Goal: Use online tool/utility: Utilize a website feature to perform a specific function

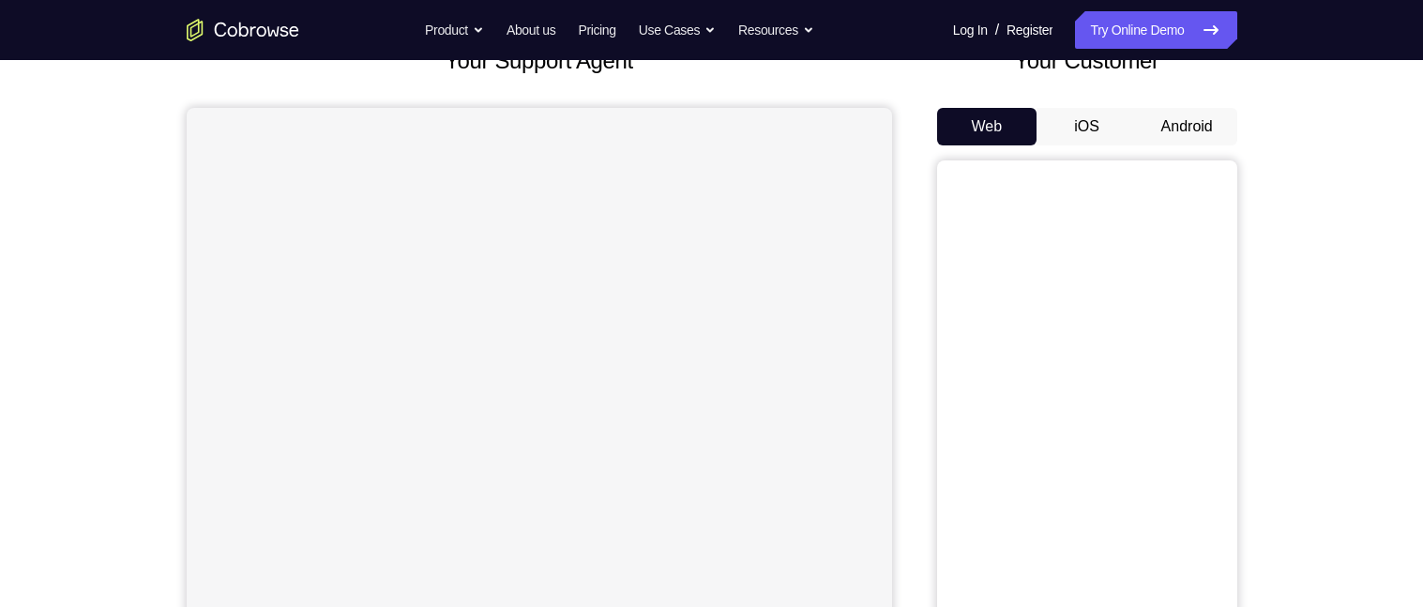
scroll to position [160, 0]
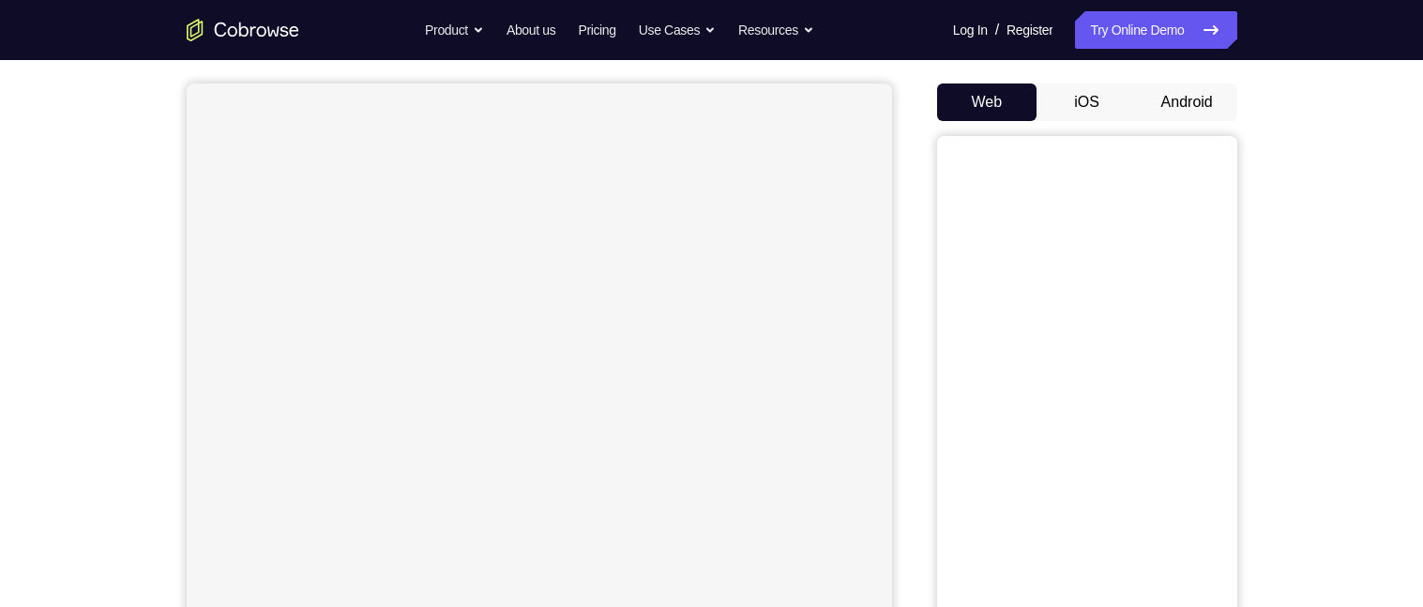
click at [1192, 96] on button "Android" at bounding box center [1187, 102] width 100 height 38
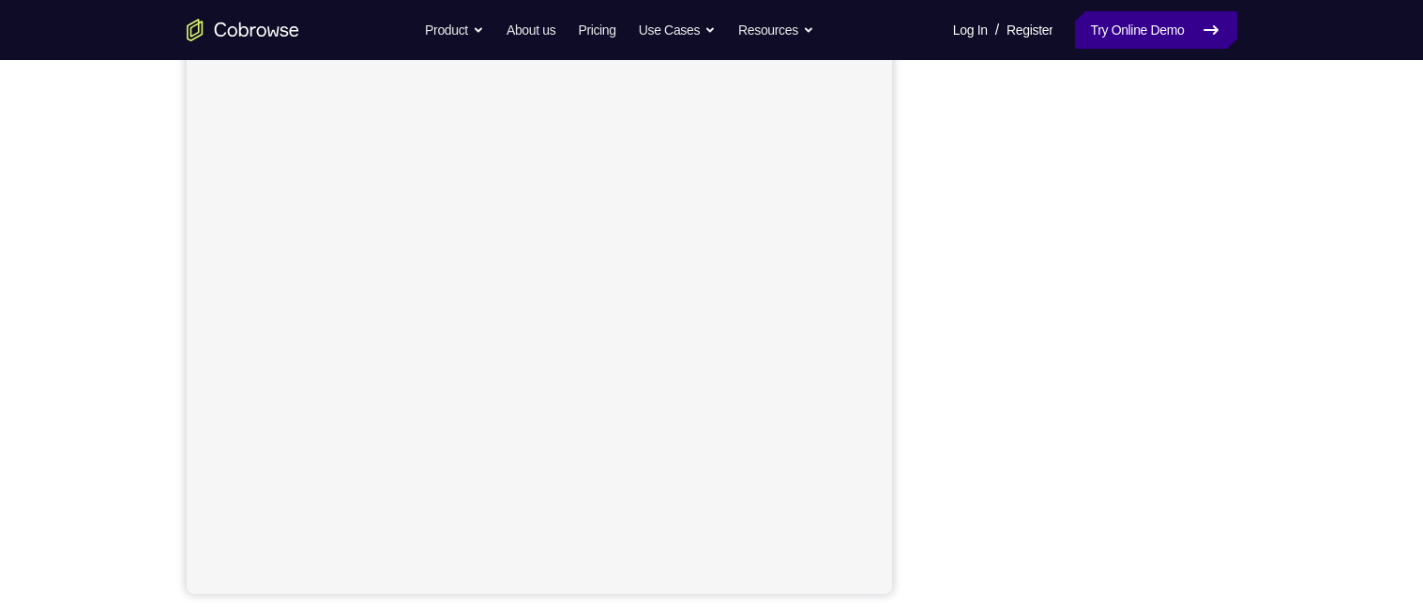
click at [1180, 28] on link "Try Online Demo" at bounding box center [1155, 30] width 161 height 38
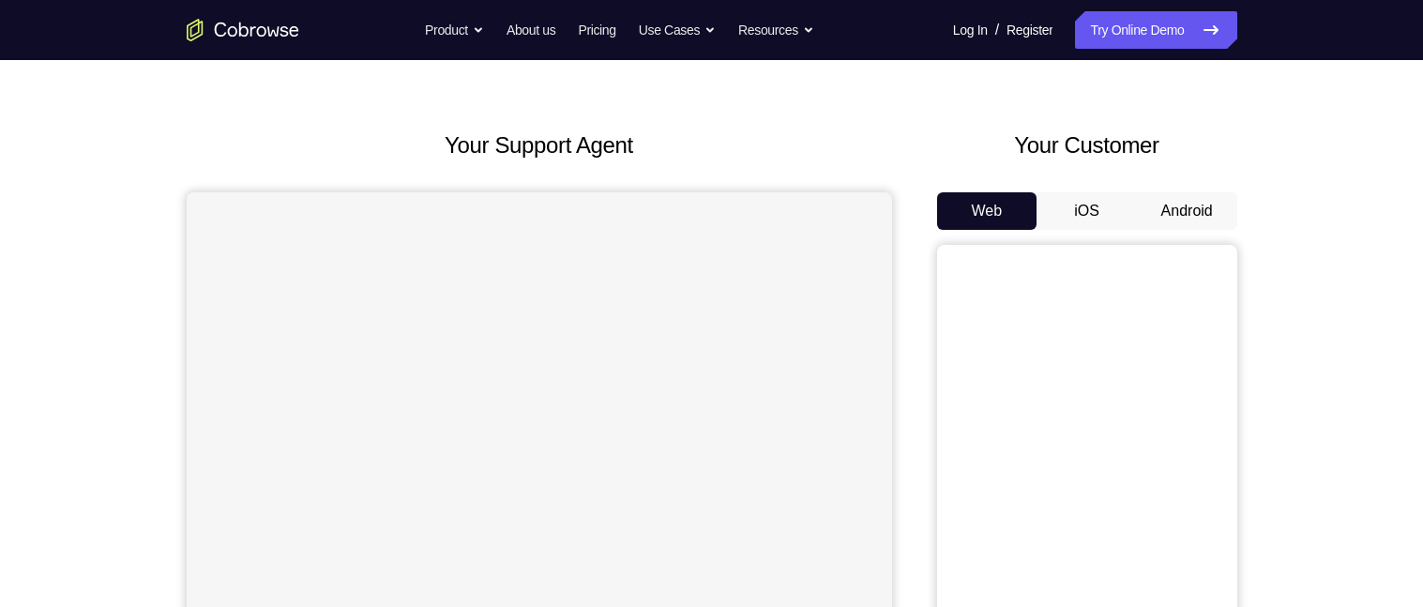
click at [1202, 214] on button "Android" at bounding box center [1187, 211] width 100 height 38
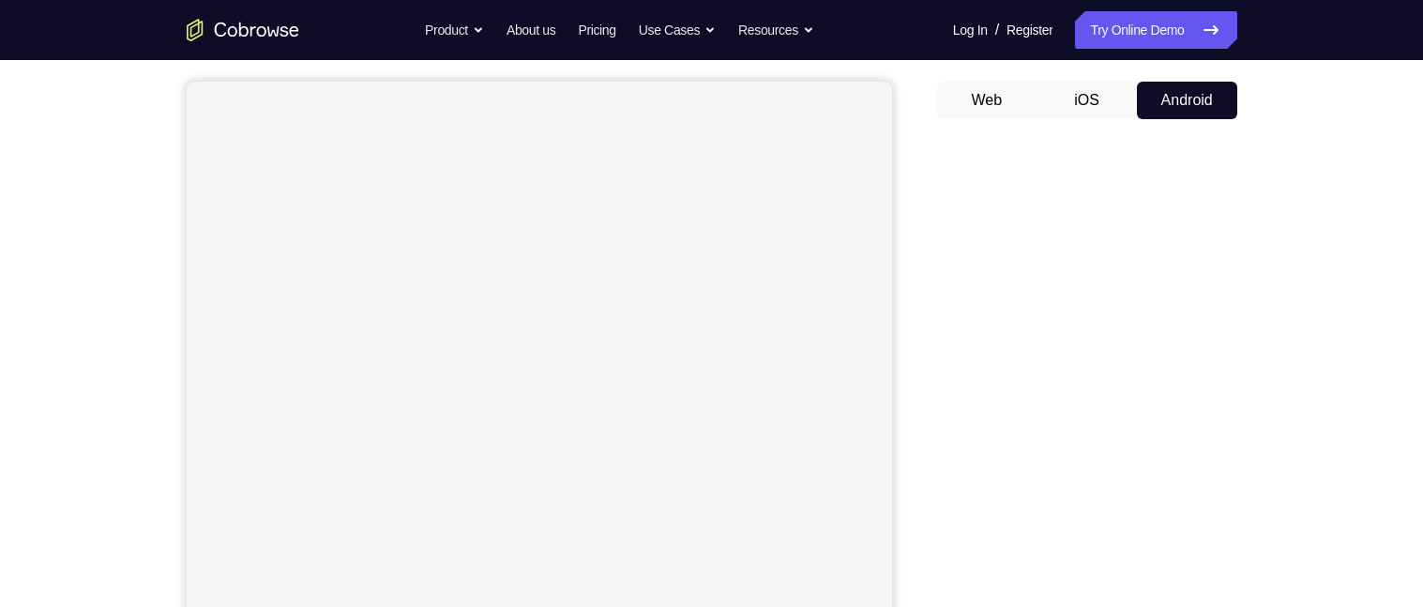
scroll to position [161, 0]
click at [1238, 411] on div "Your Support Agent Your Customer Web iOS Android Next Steps We’d be happy to gi…" at bounding box center [712, 517] width 1200 height 1237
click at [1324, 301] on div "Your Support Agent Your Customer Web iOS Android Next Steps We’d be happy to gi…" at bounding box center [711, 518] width 1423 height 1237
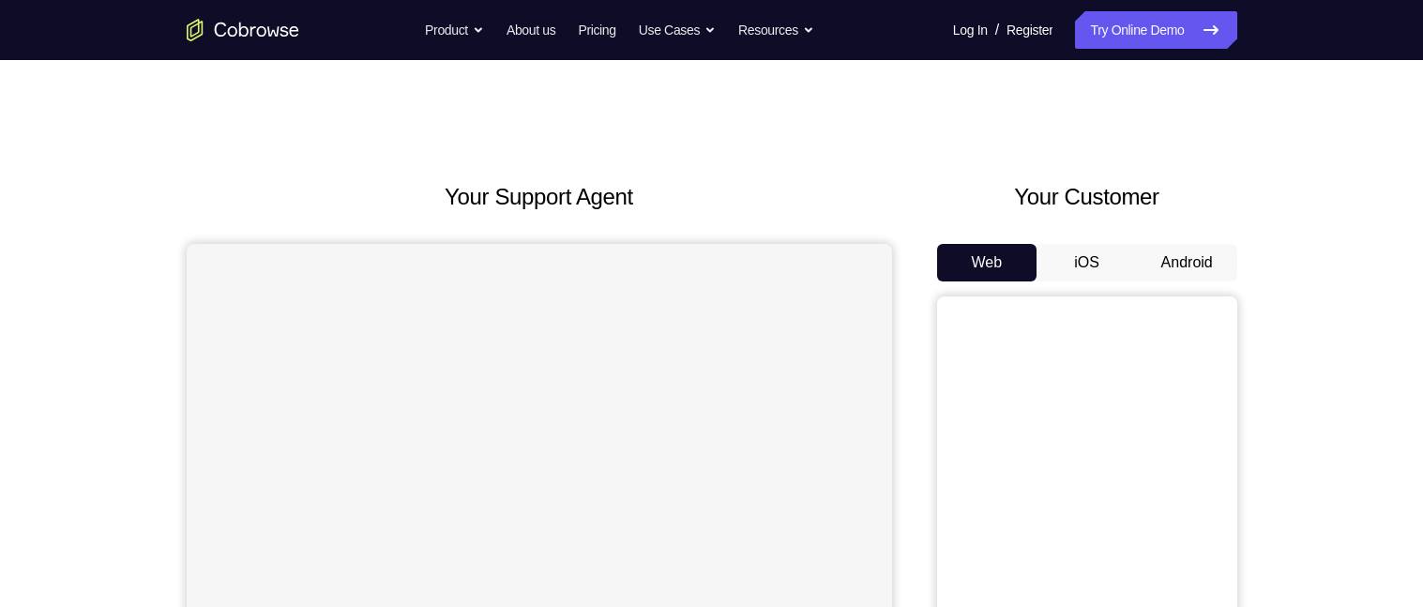
click at [1199, 247] on button "Android" at bounding box center [1187, 263] width 100 height 38
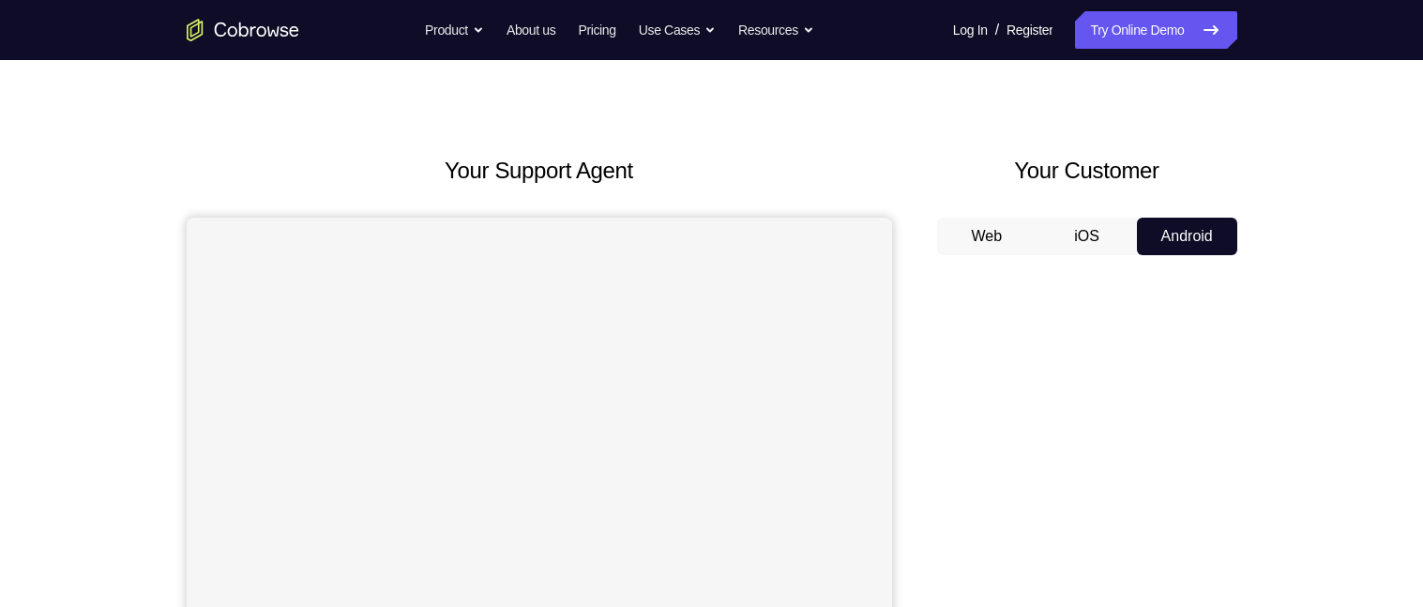
scroll to position [44, 0]
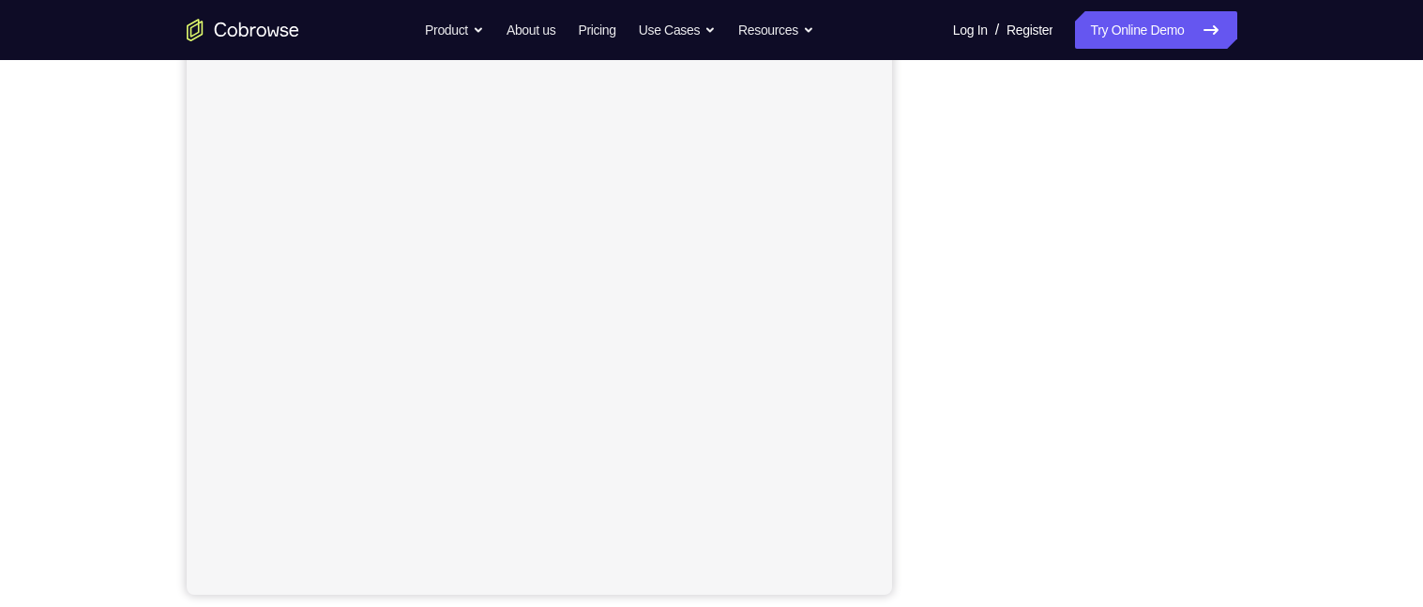
scroll to position [239, 0]
click at [1282, 423] on div "Your Support Agent Your Customer Web iOS Android Next Steps We’d be happy to gi…" at bounding box center [712, 439] width 1200 height 1237
